Goal: Transaction & Acquisition: Purchase product/service

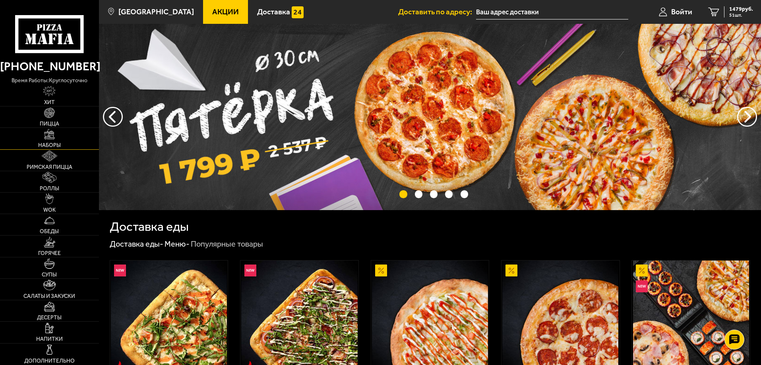
click at [49, 134] on img at bounding box center [49, 134] width 11 height 11
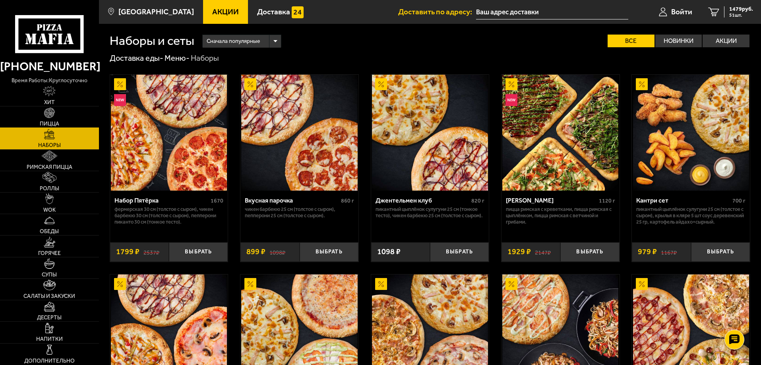
click at [49, 114] on img at bounding box center [49, 113] width 11 height 11
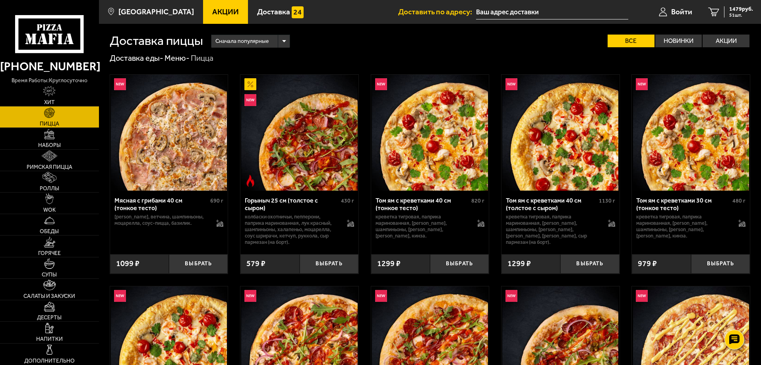
click at [196, 128] on img at bounding box center [169, 133] width 116 height 116
